Goal: Task Accomplishment & Management: Manage account settings

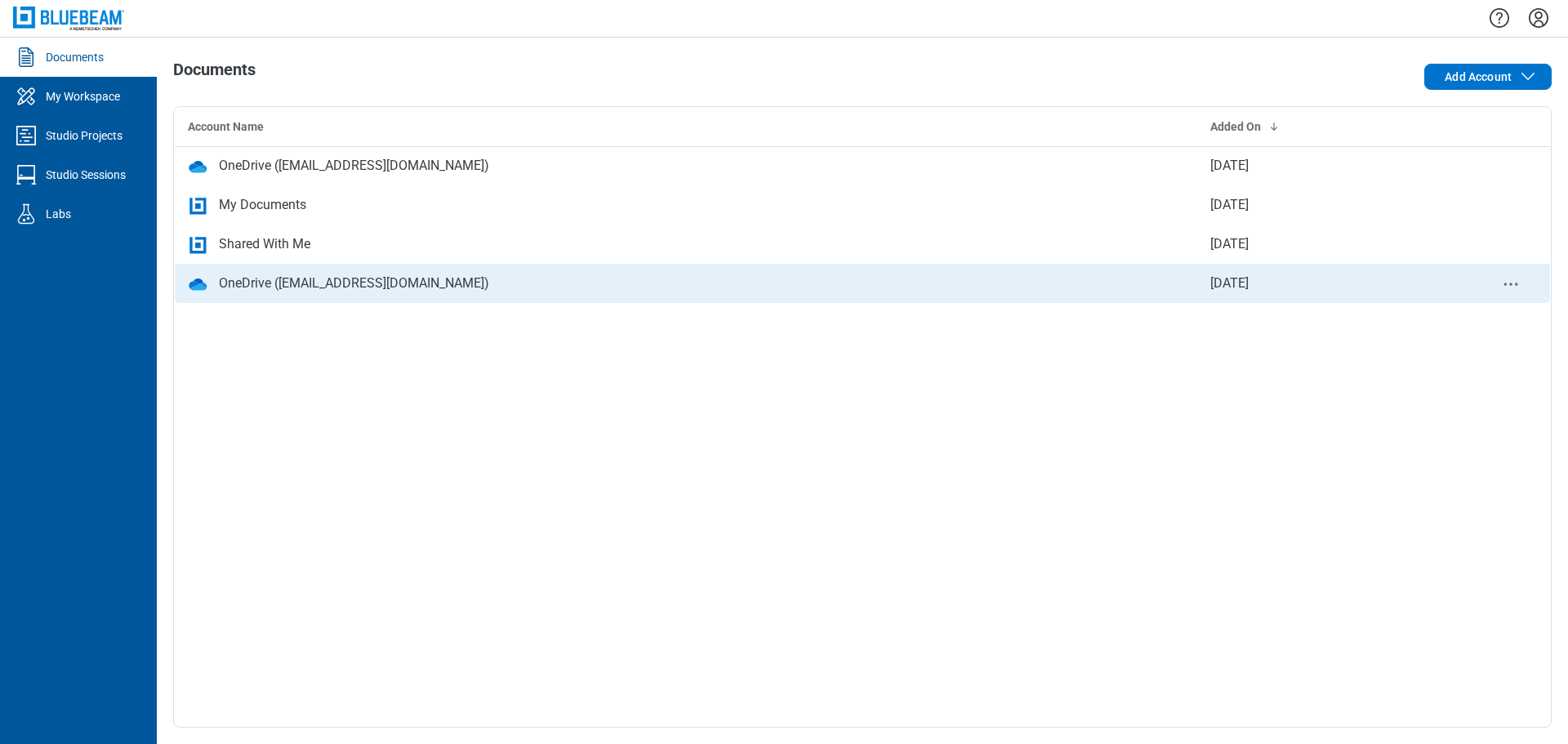
click at [1513, 287] on icon "context-menu" at bounding box center [1511, 284] width 20 height 20
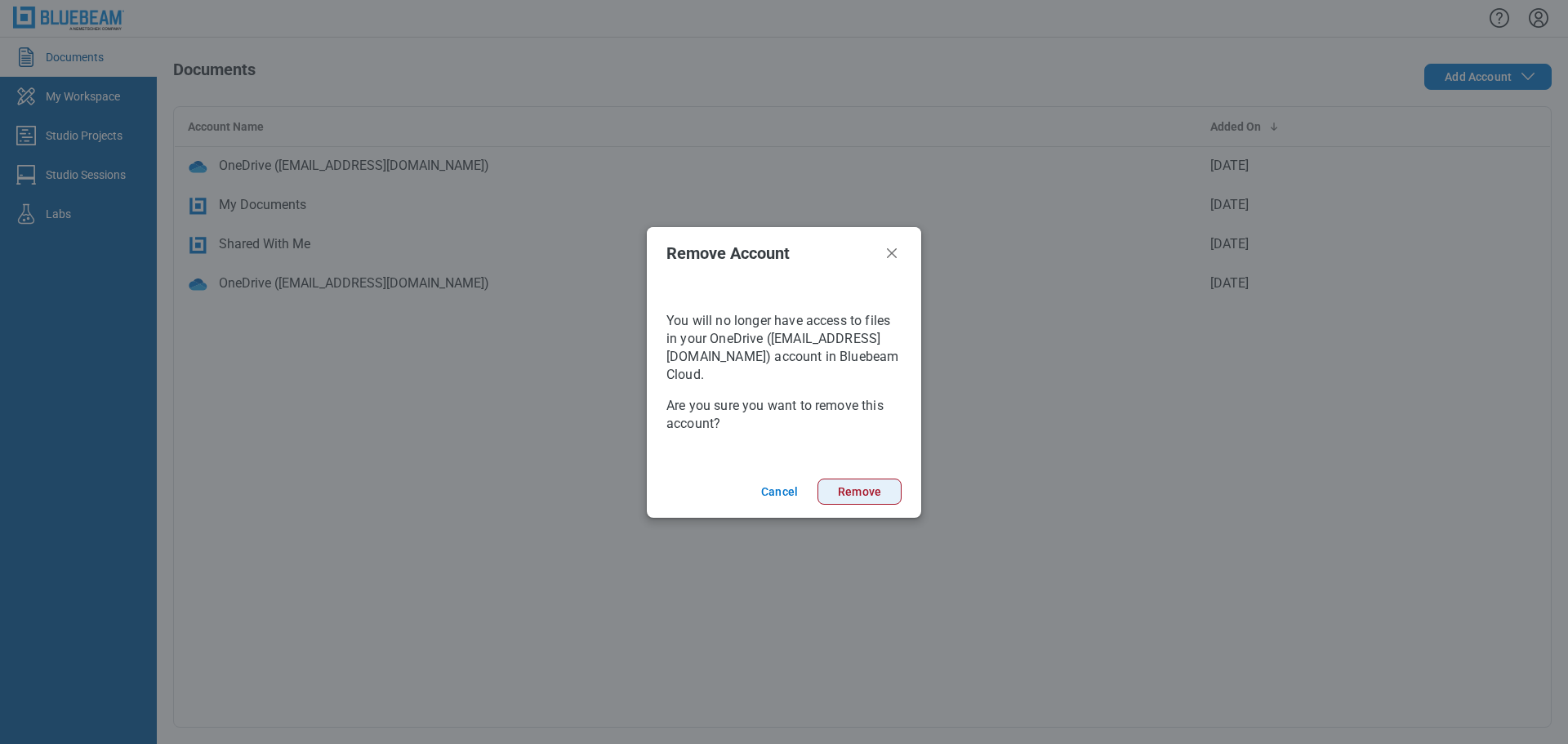
click at [878, 483] on button "Remove" at bounding box center [860, 491] width 85 height 26
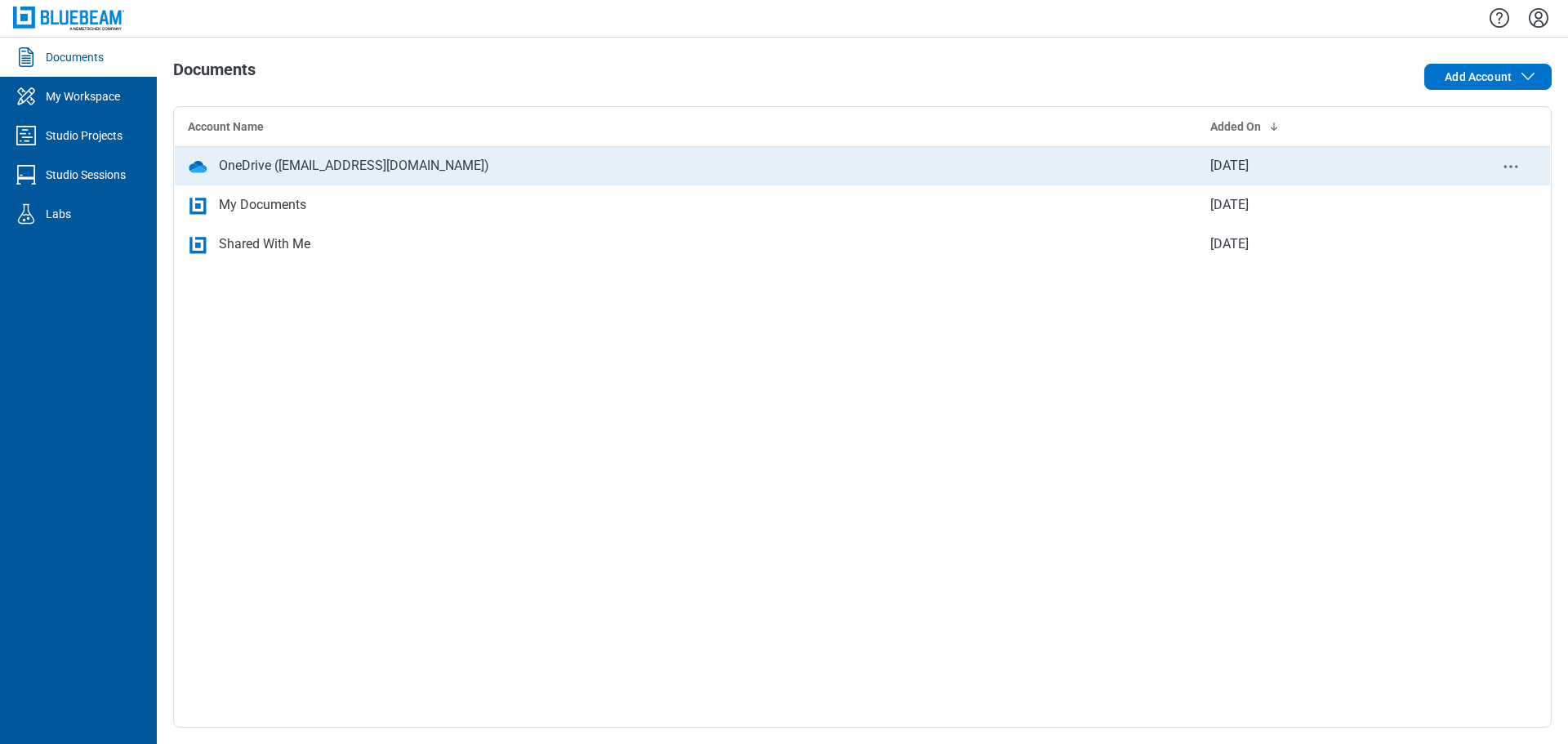
click at [1509, 165] on icon "context-menu" at bounding box center [1511, 166] width 20 height 20
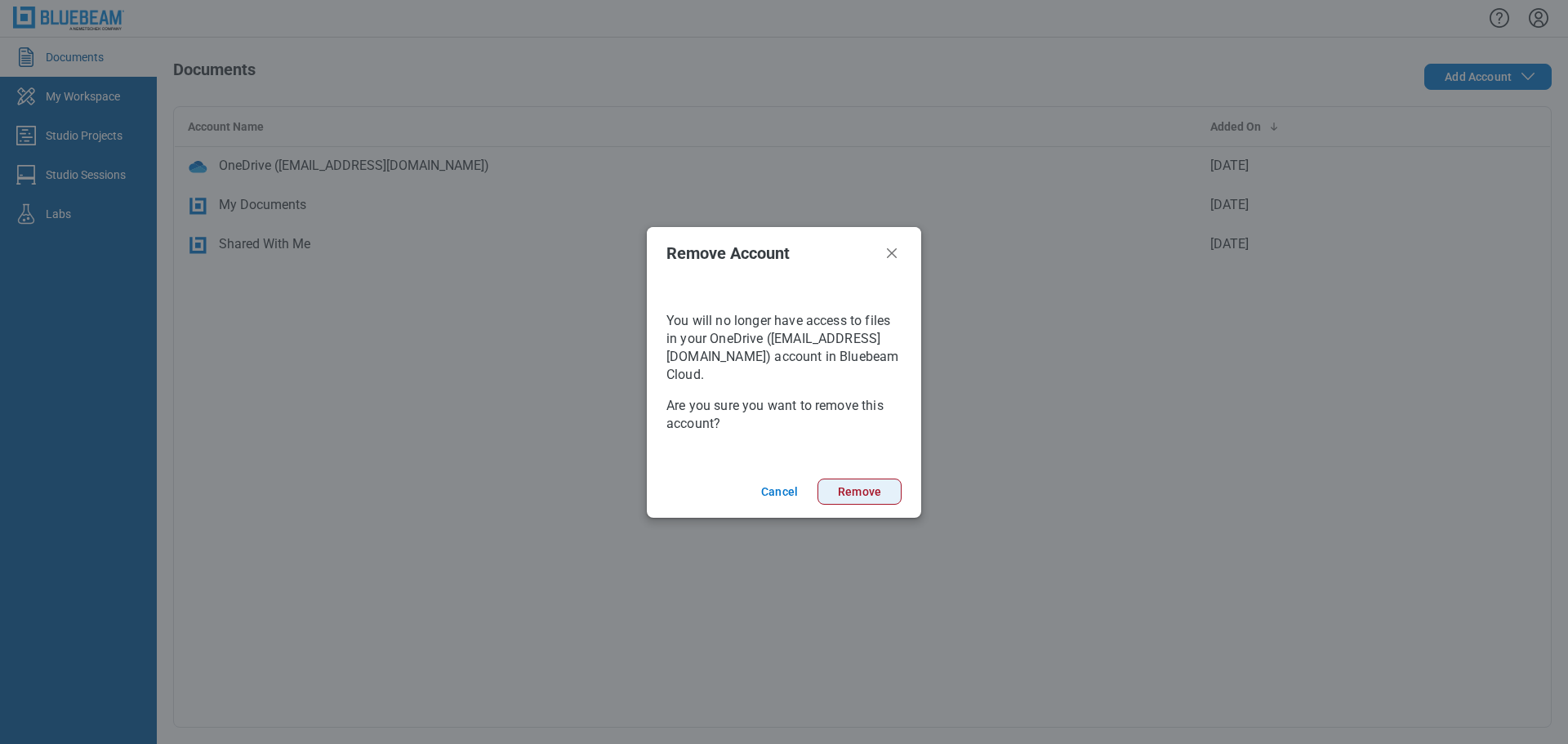
click at [879, 494] on button "Remove" at bounding box center [860, 491] width 85 height 26
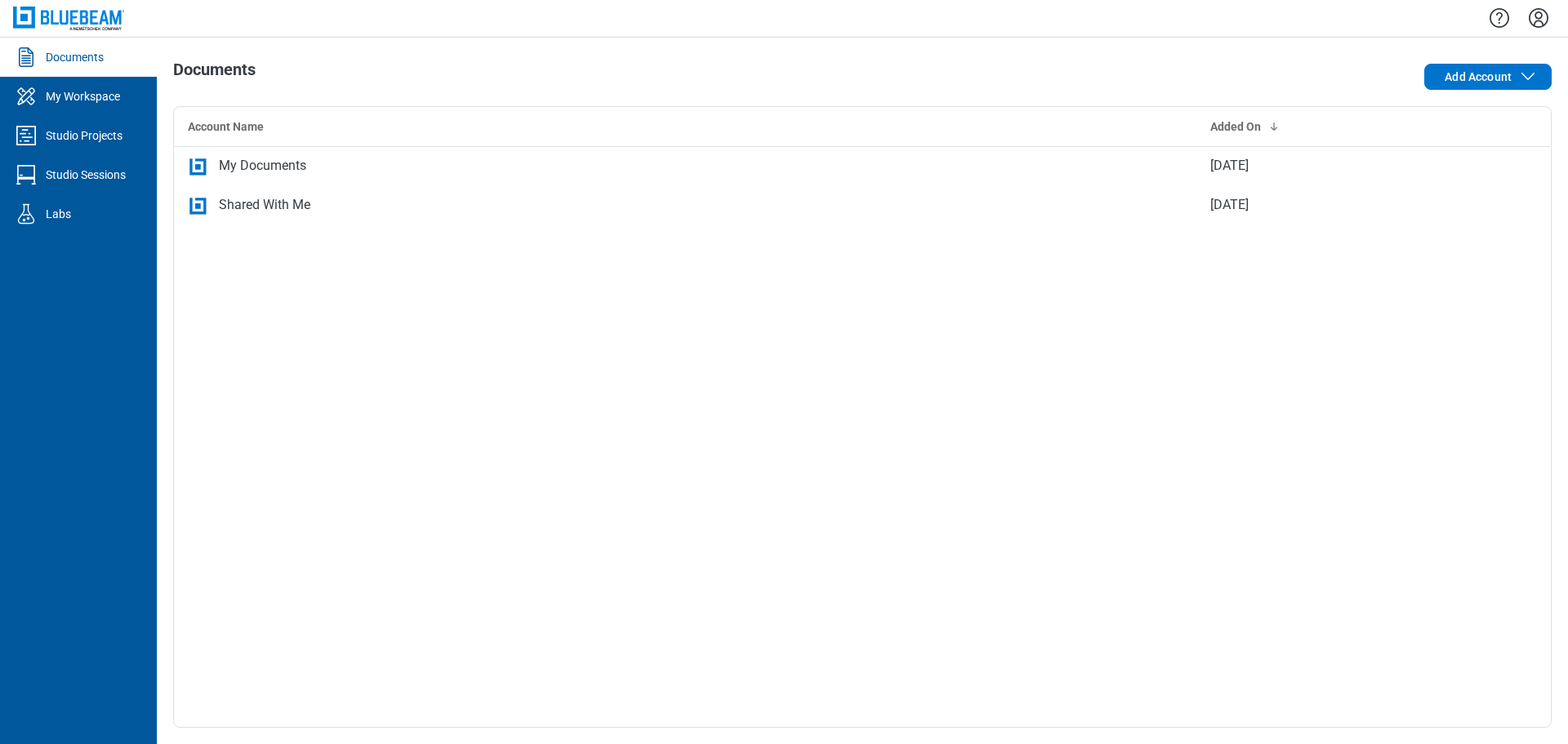
click at [1536, 18] on icon "Settings" at bounding box center [1538, 17] width 26 height 26
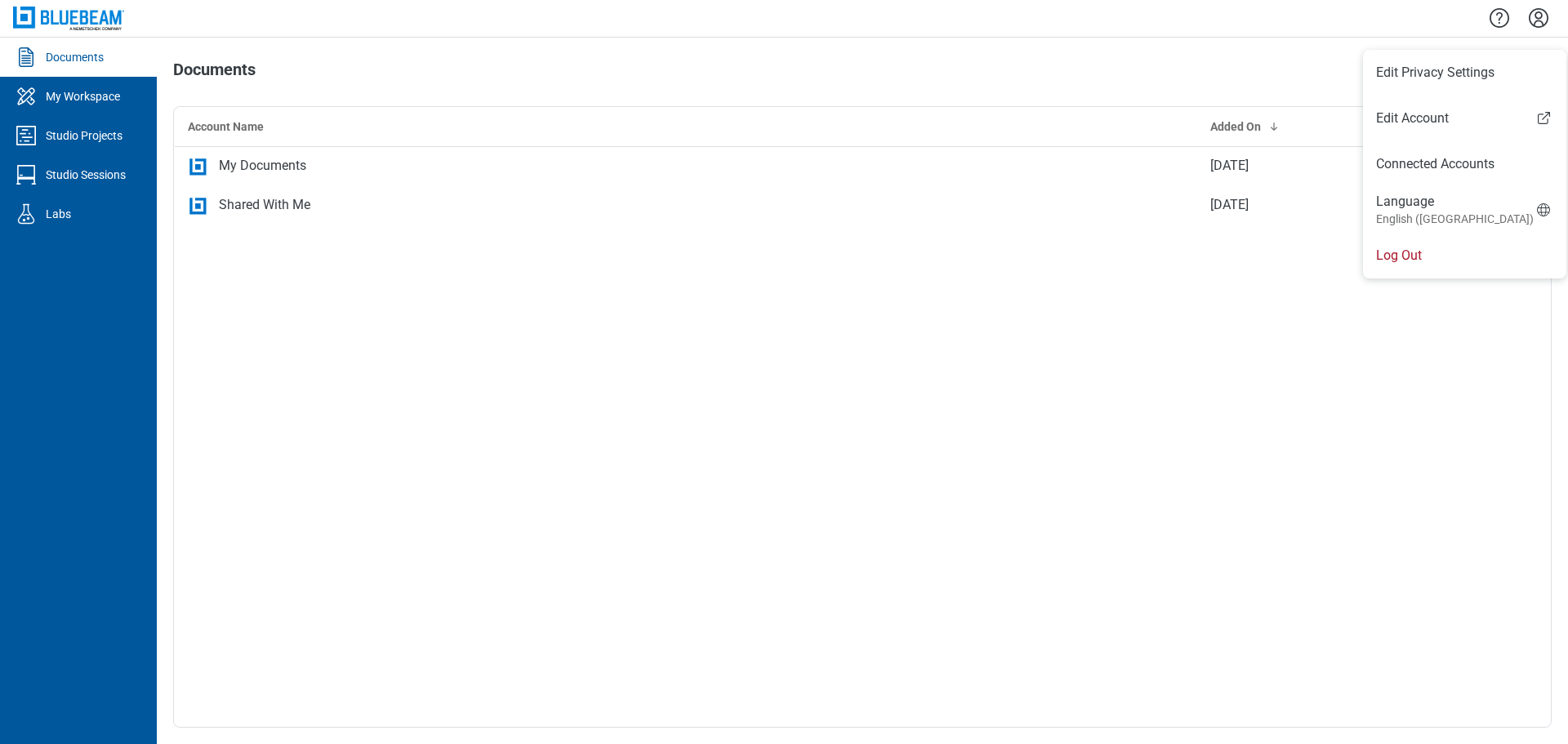
drag, startPoint x: 1416, startPoint y: 251, endPoint x: 1421, endPoint y: 271, distance: 20.6
click at [1416, 251] on li "Log Out" at bounding box center [1465, 255] width 203 height 46
